Goal: Find specific page/section: Find specific page/section

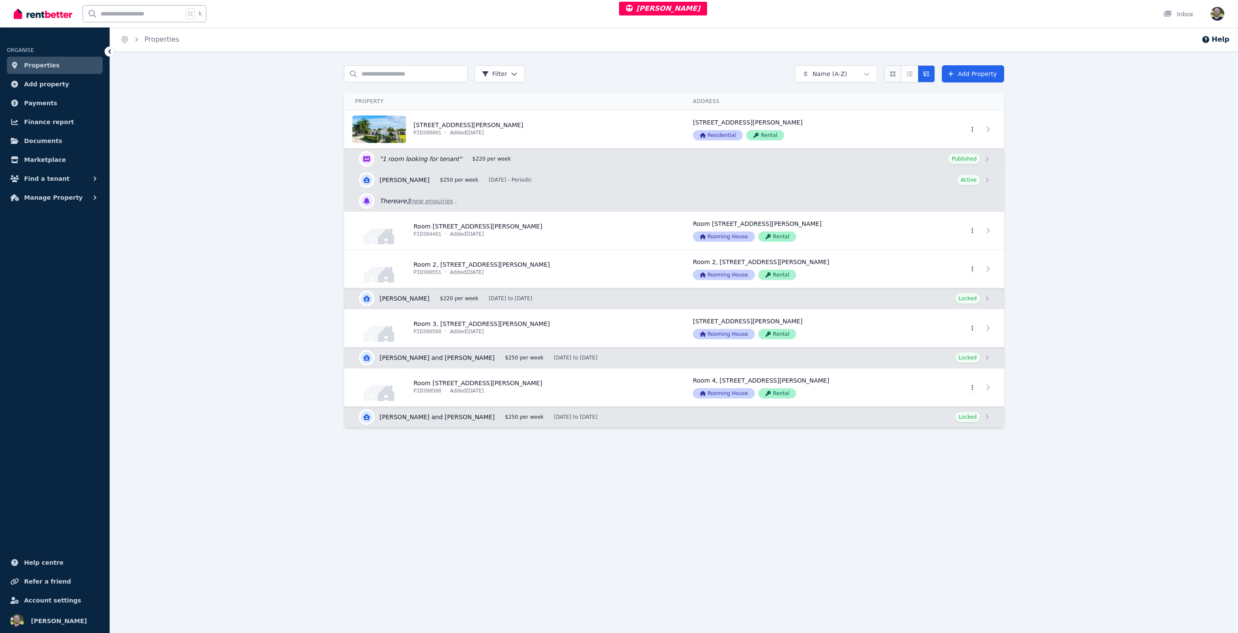
click at [895, 68] on button "Card view" at bounding box center [892, 73] width 17 height 17
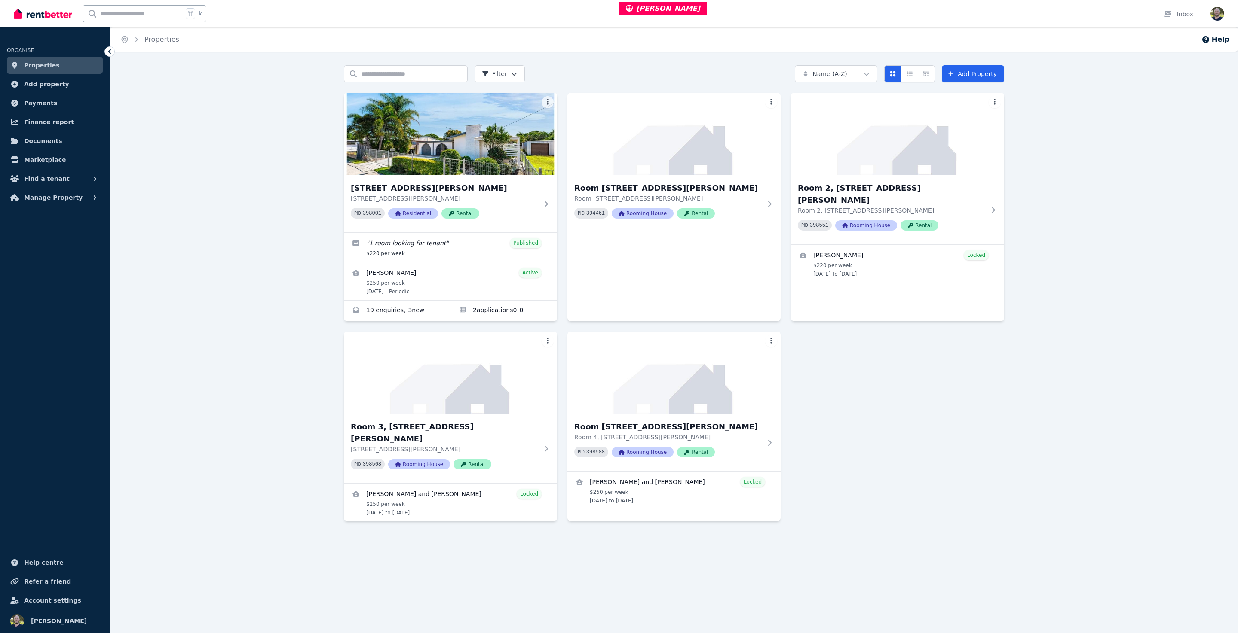
click at [998, 473] on div "91 Simpson St, Frenchville 91 Simpson St, Frenchville QLD 4701 PID 398001 Resid…" at bounding box center [674, 307] width 660 height 429
click at [281, 328] on div "Search properties Filter Name (A-Z) Add Property 91 Simpson St, Frenchville 91 …" at bounding box center [674, 313] width 1128 height 496
